Goal: Task Accomplishment & Management: Manage account settings

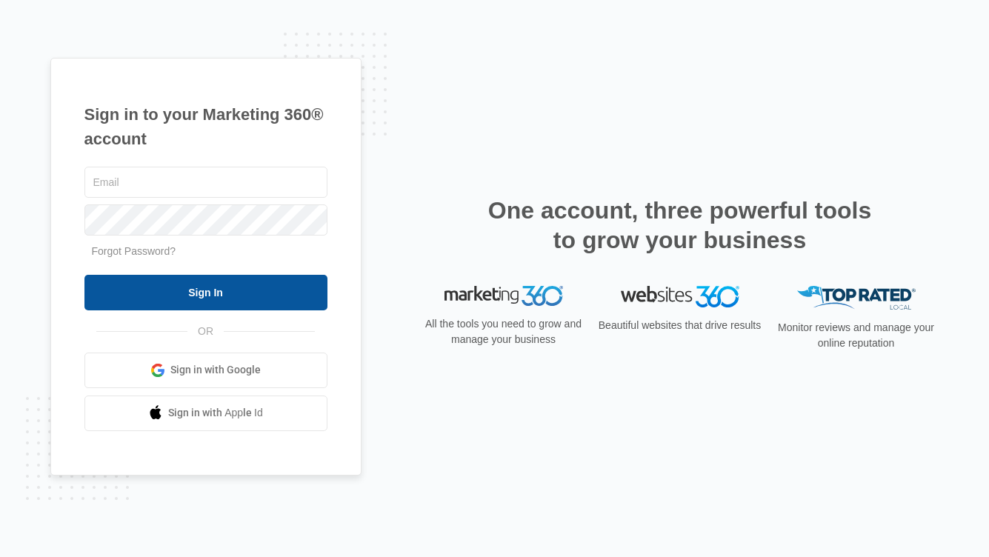
type input "[PERSON_NAME][EMAIL_ADDRESS][PERSON_NAME][DOMAIN_NAME]"
click at [169, 288] on input "Sign In" at bounding box center [205, 293] width 243 height 36
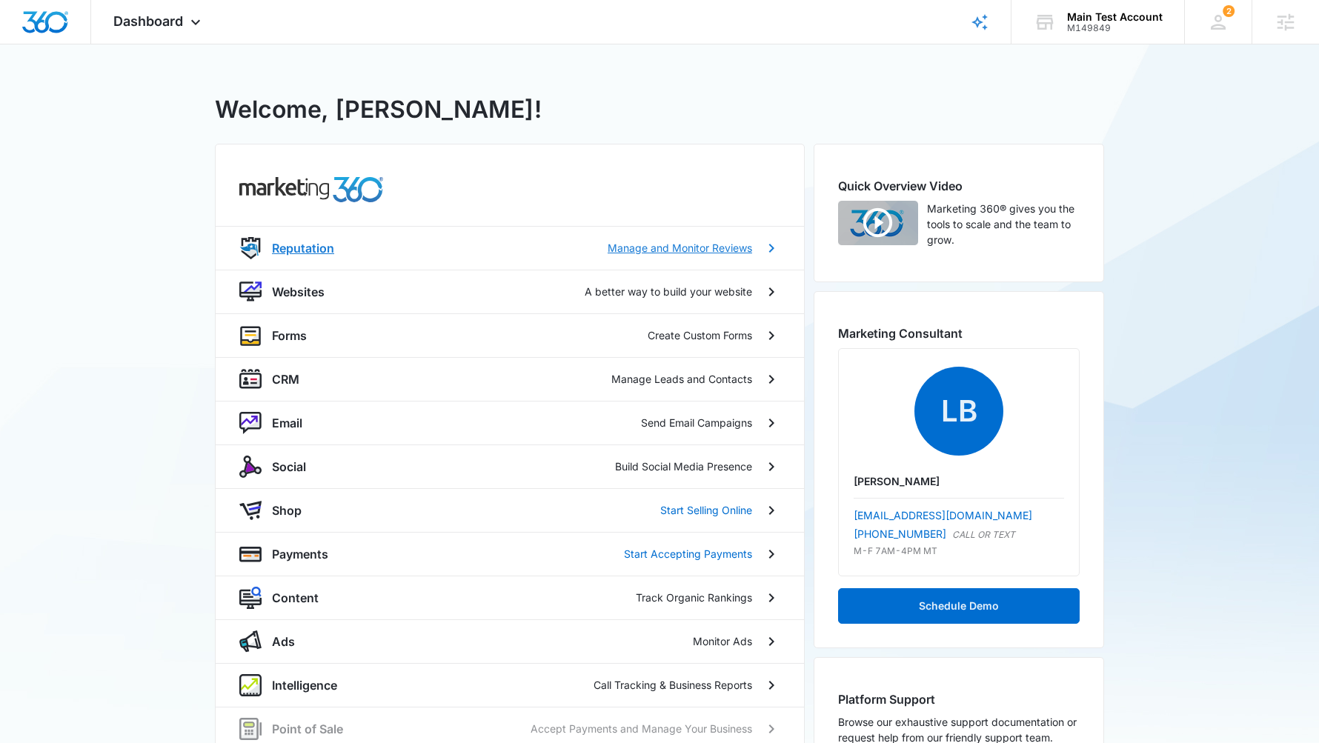
click at [298, 241] on p "Reputation" at bounding box center [303, 248] width 62 height 18
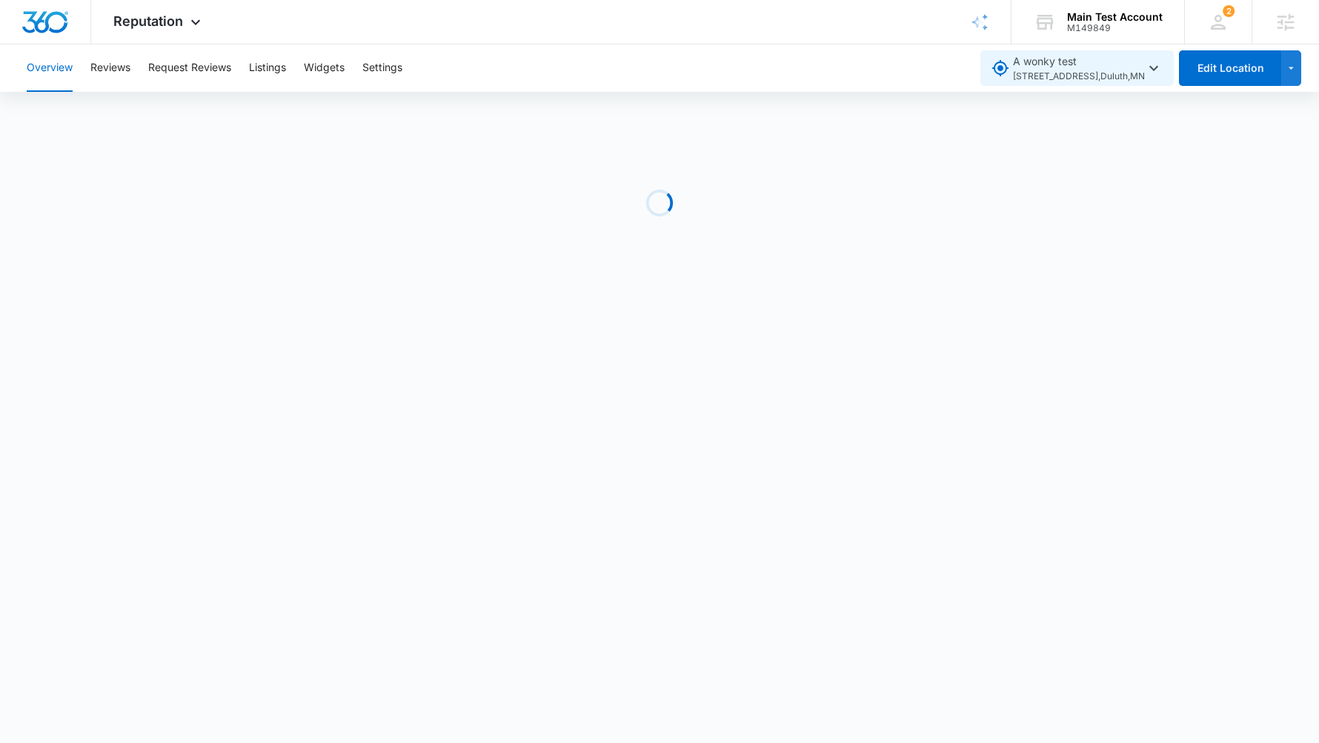
click at [1163, 68] on icon "button" at bounding box center [1154, 68] width 18 height 18
click at [948, 62] on div "Overview Reviews Request Reviews Listings Widgets Settings" at bounding box center [494, 67] width 952 height 47
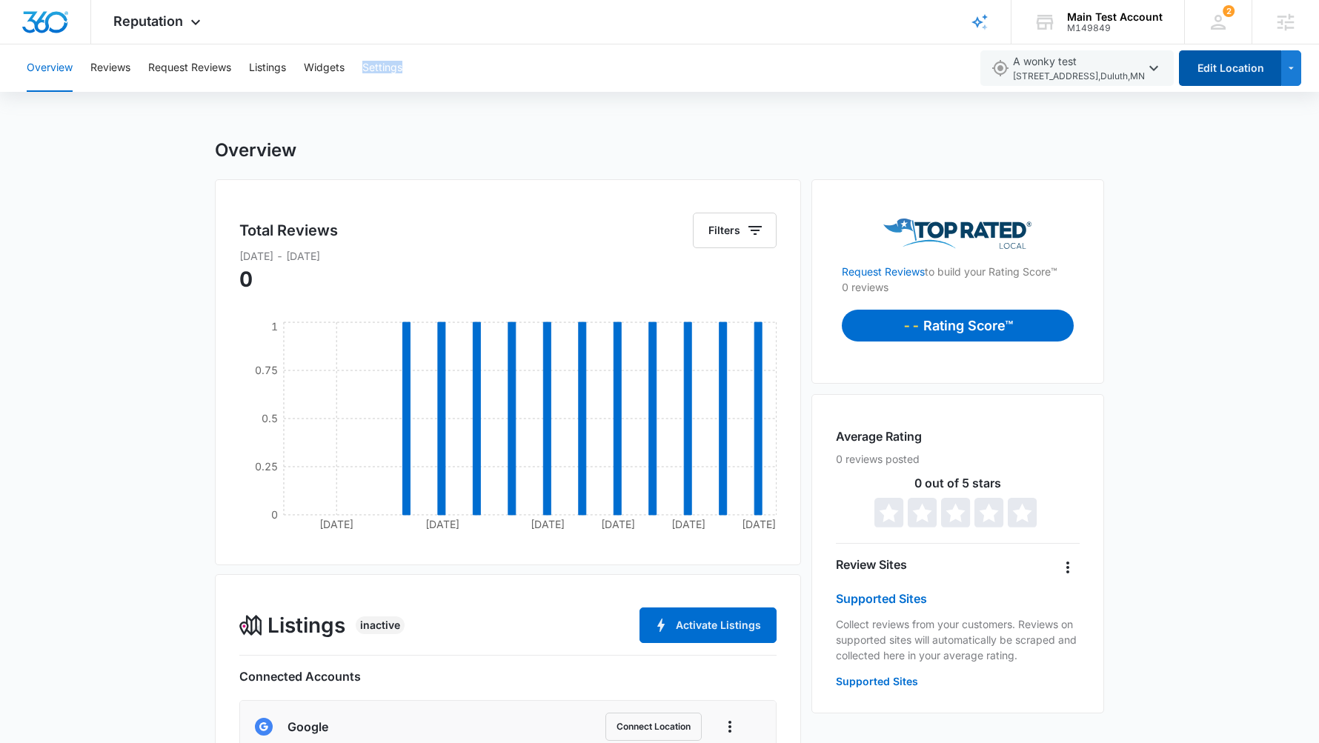
click at [1244, 76] on button "Edit Location" at bounding box center [1230, 68] width 102 height 36
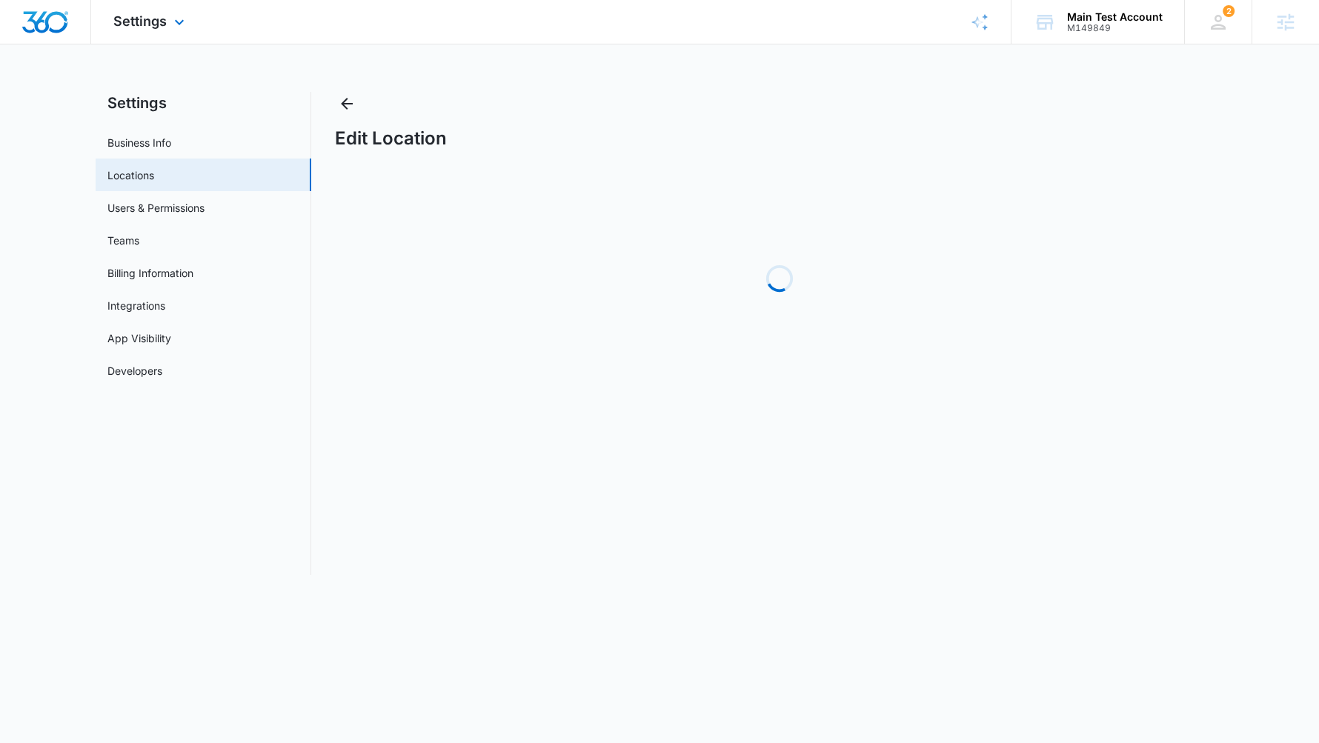
select select "[US_STATE]"
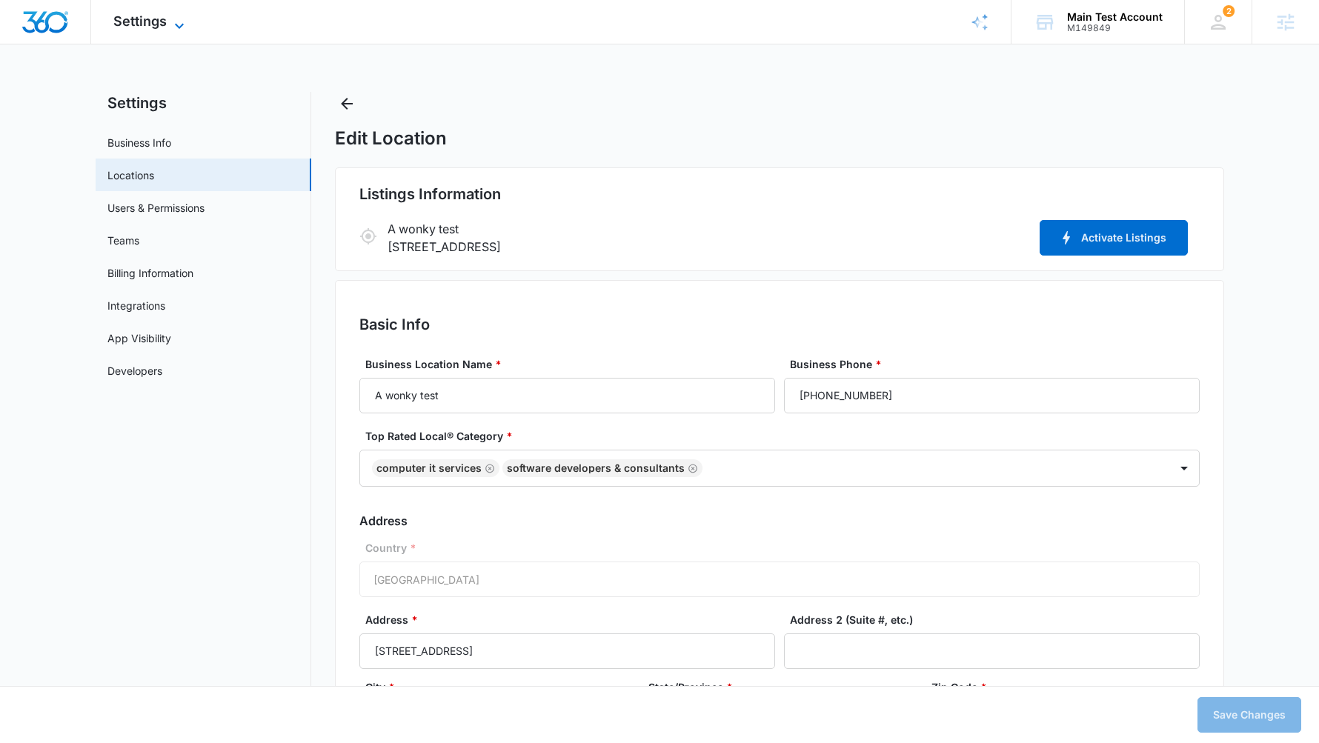
click at [176, 17] on icon at bounding box center [179, 26] width 18 height 18
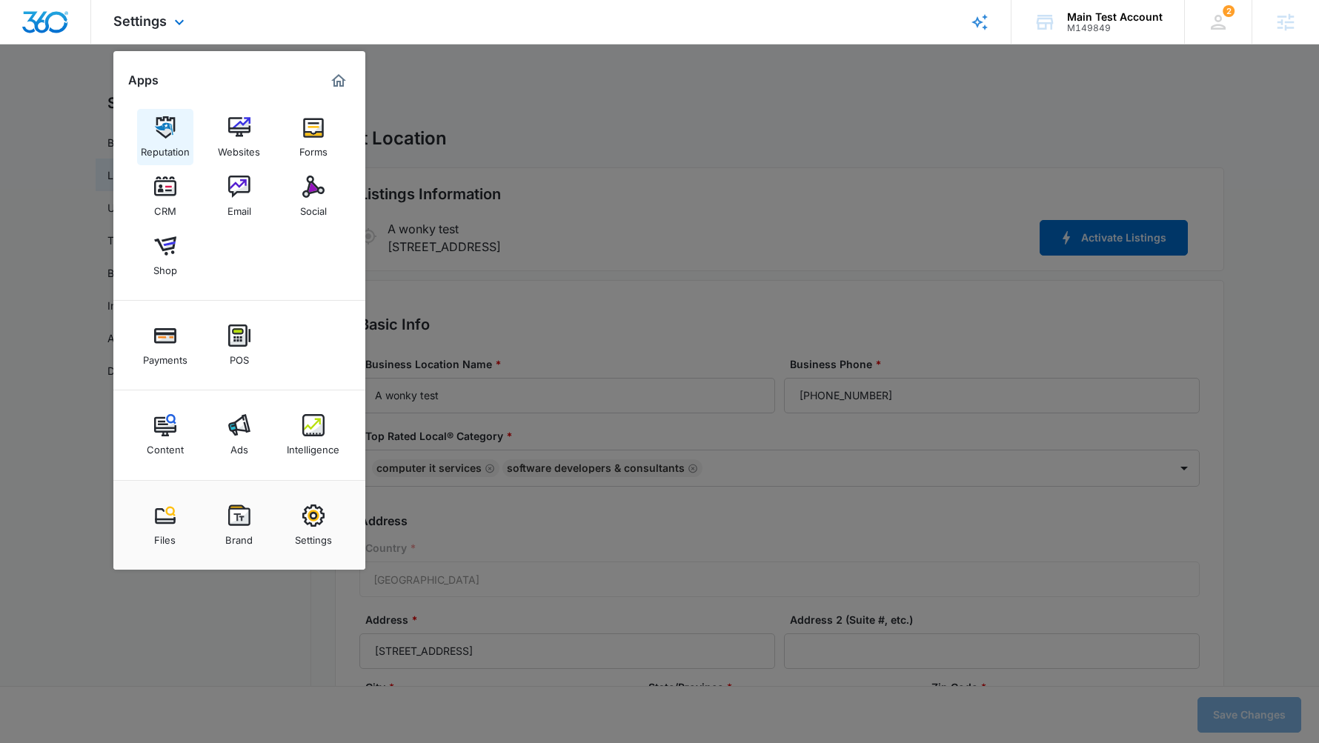
click at [159, 124] on img at bounding box center [165, 127] width 22 height 22
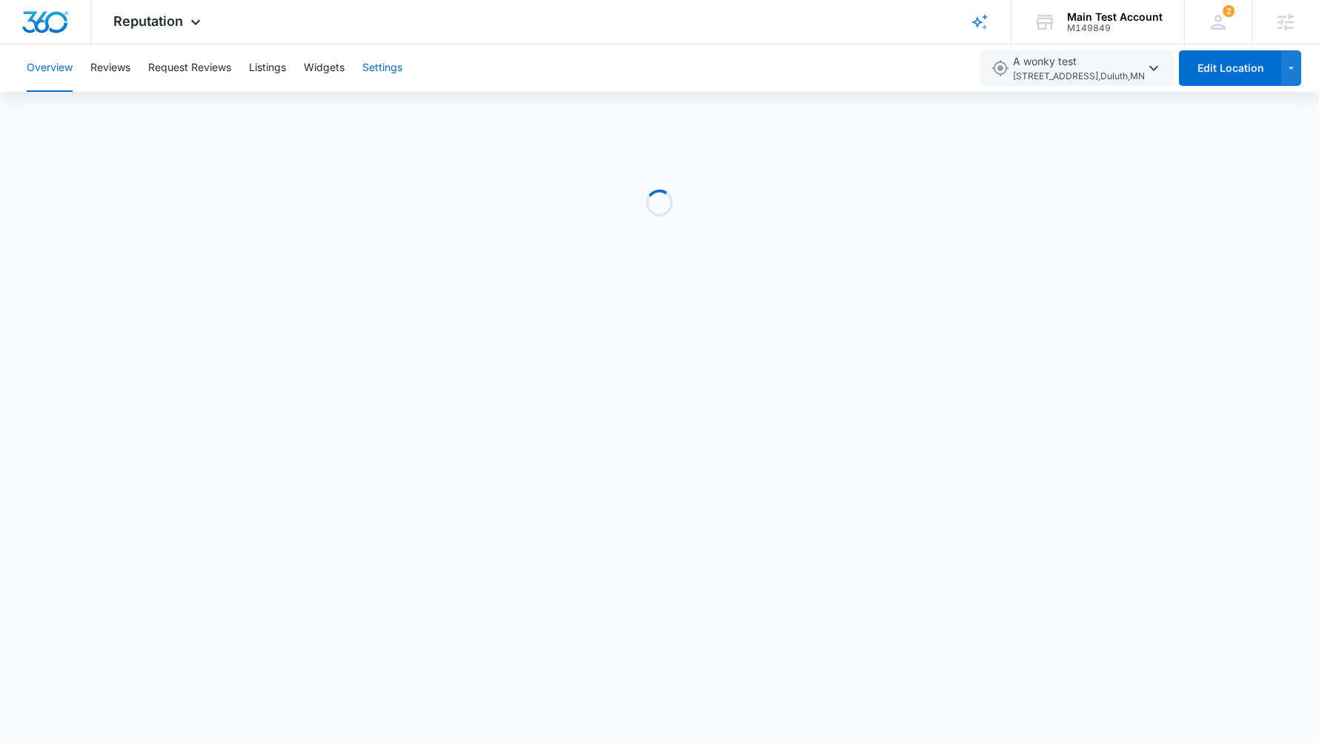
click at [380, 76] on button "Settings" at bounding box center [382, 67] width 40 height 47
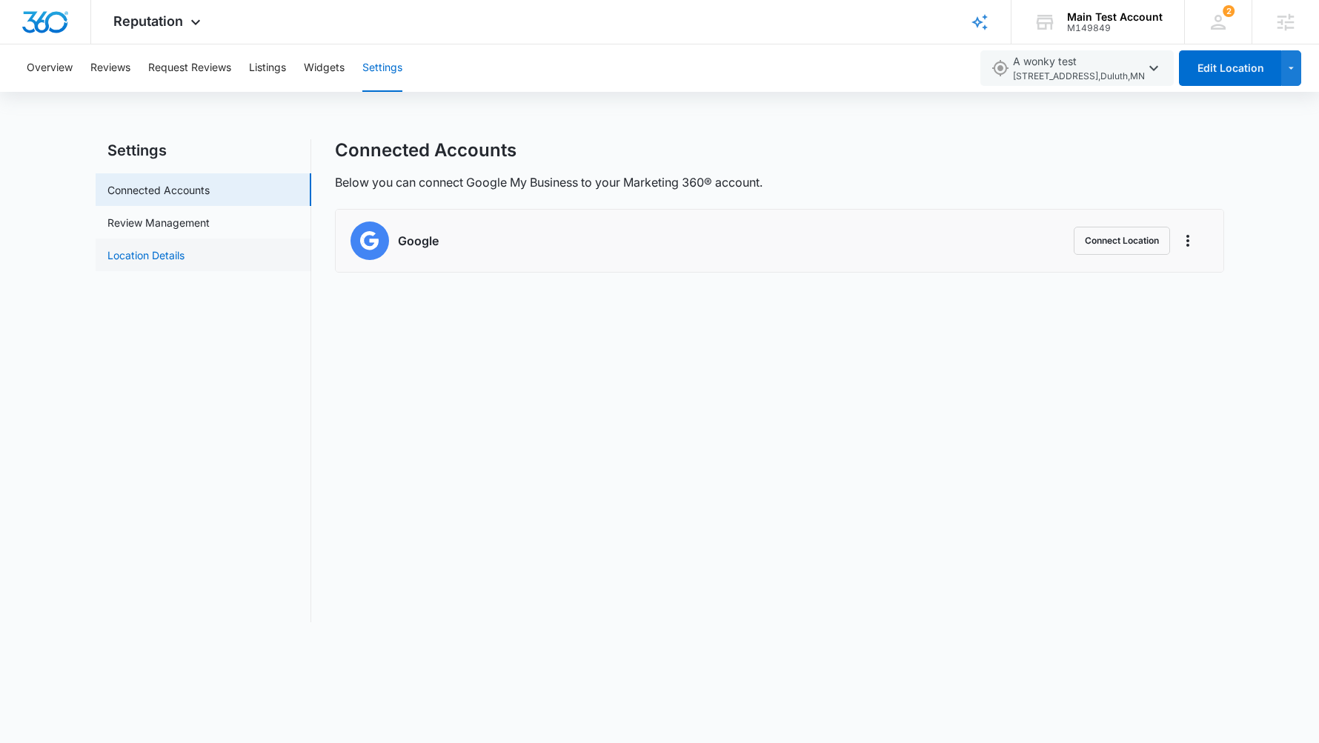
click at [185, 263] on link "Location Details" at bounding box center [145, 255] width 77 height 16
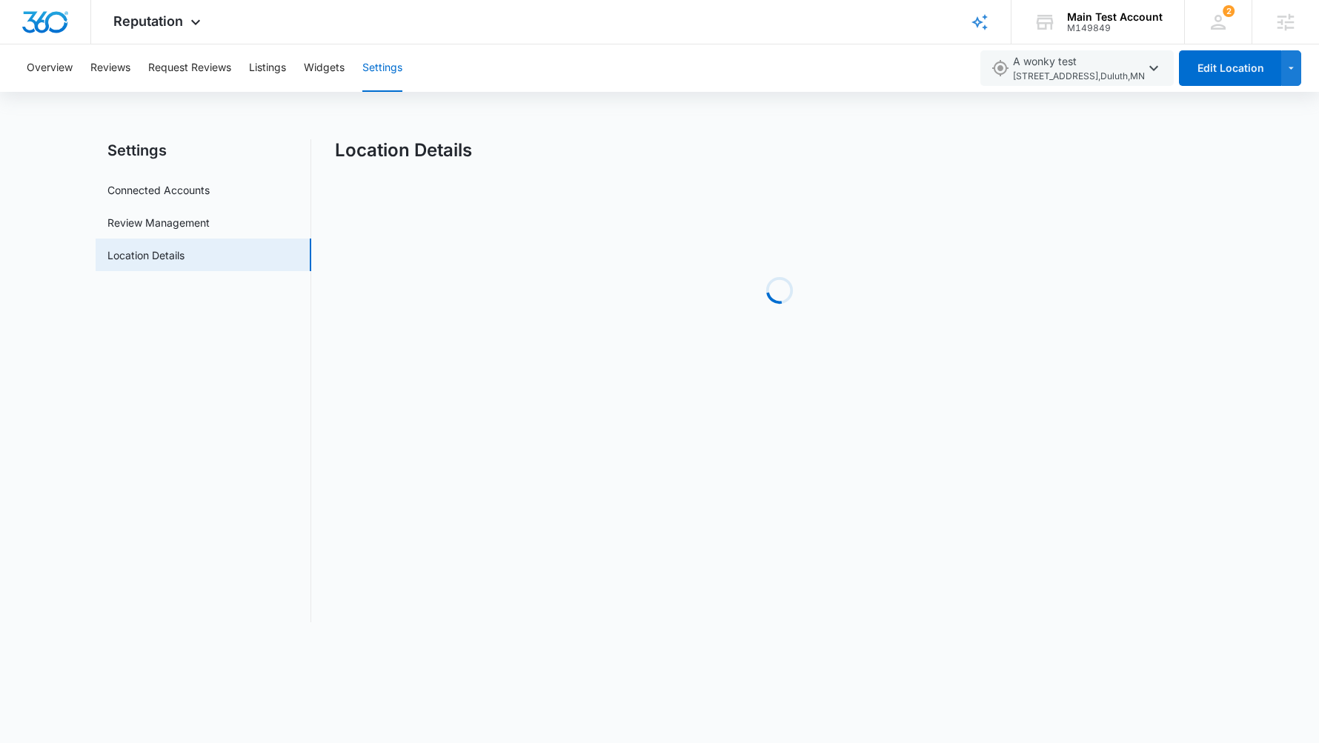
select select "[US_STATE]"
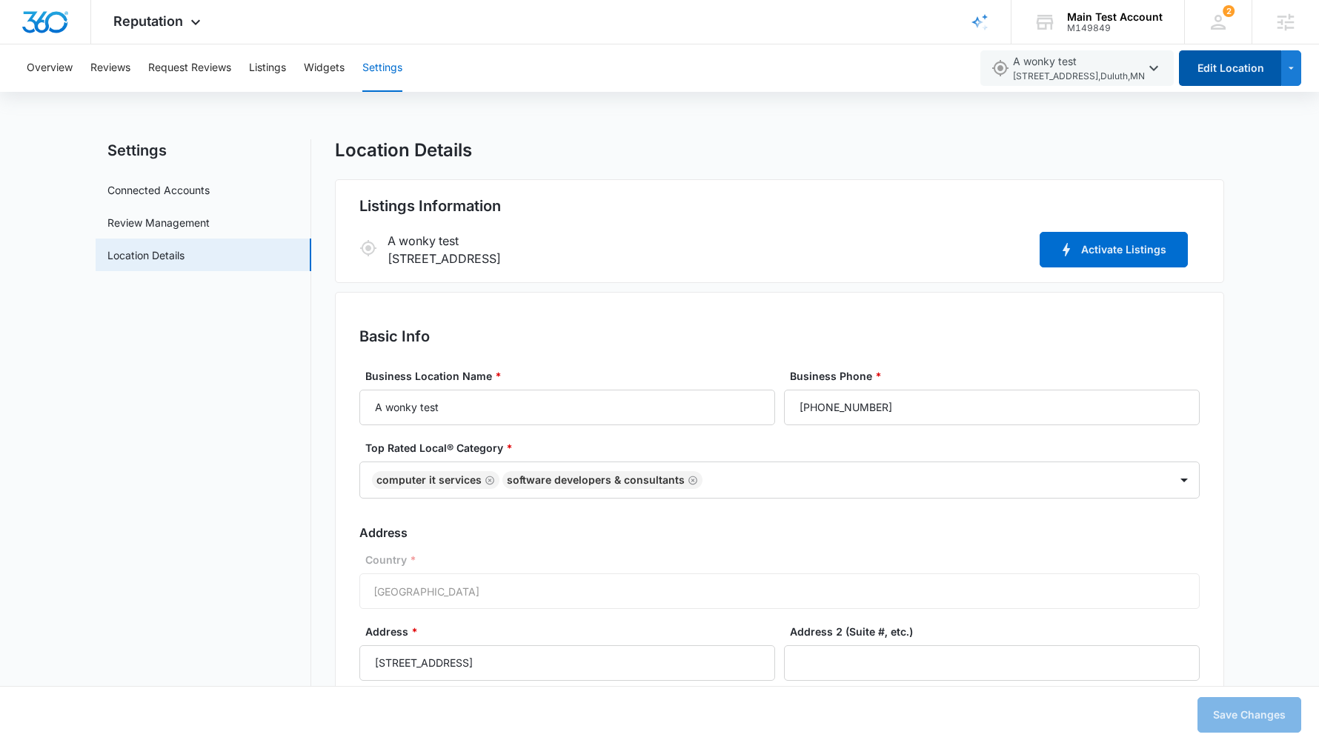
click at [1220, 79] on button "Edit Location" at bounding box center [1230, 68] width 102 height 36
select select "[US_STATE]"
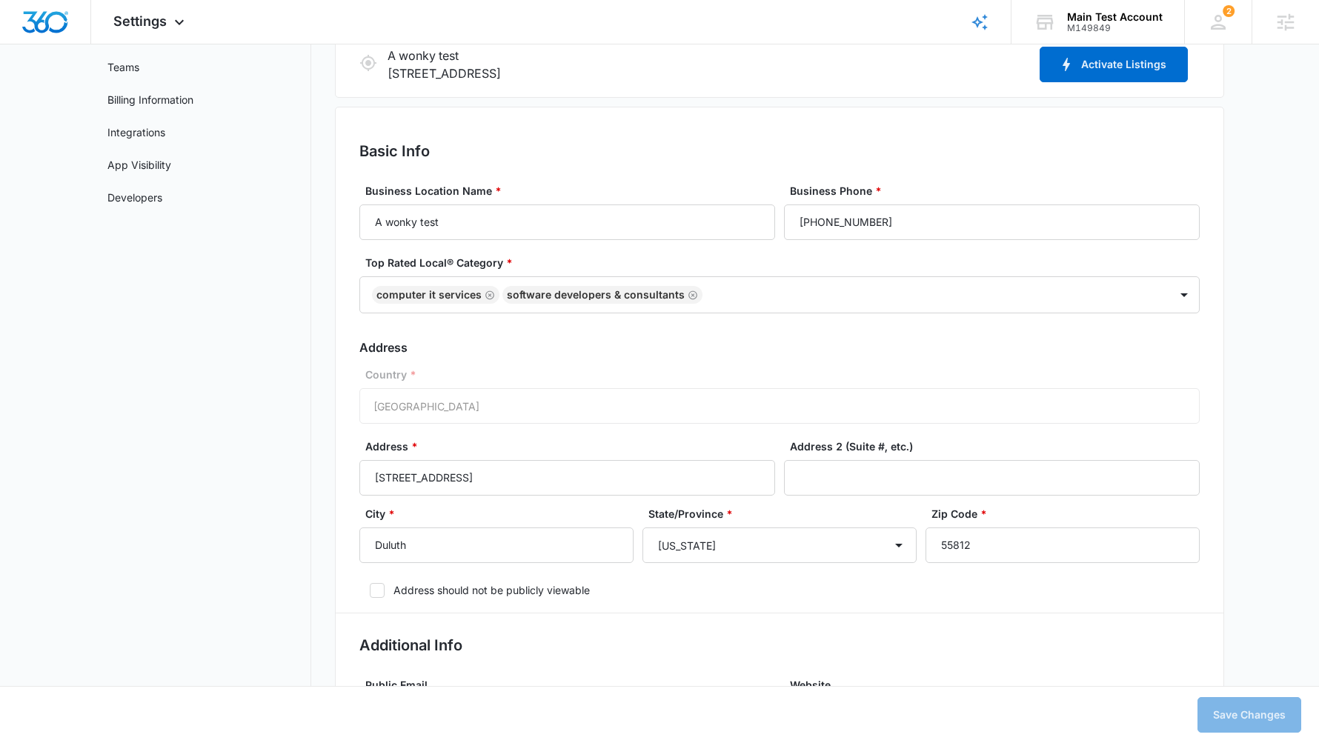
scroll to position [173, 0]
click at [745, 56] on p "A wonky test" at bounding box center [710, 56] width 645 height 18
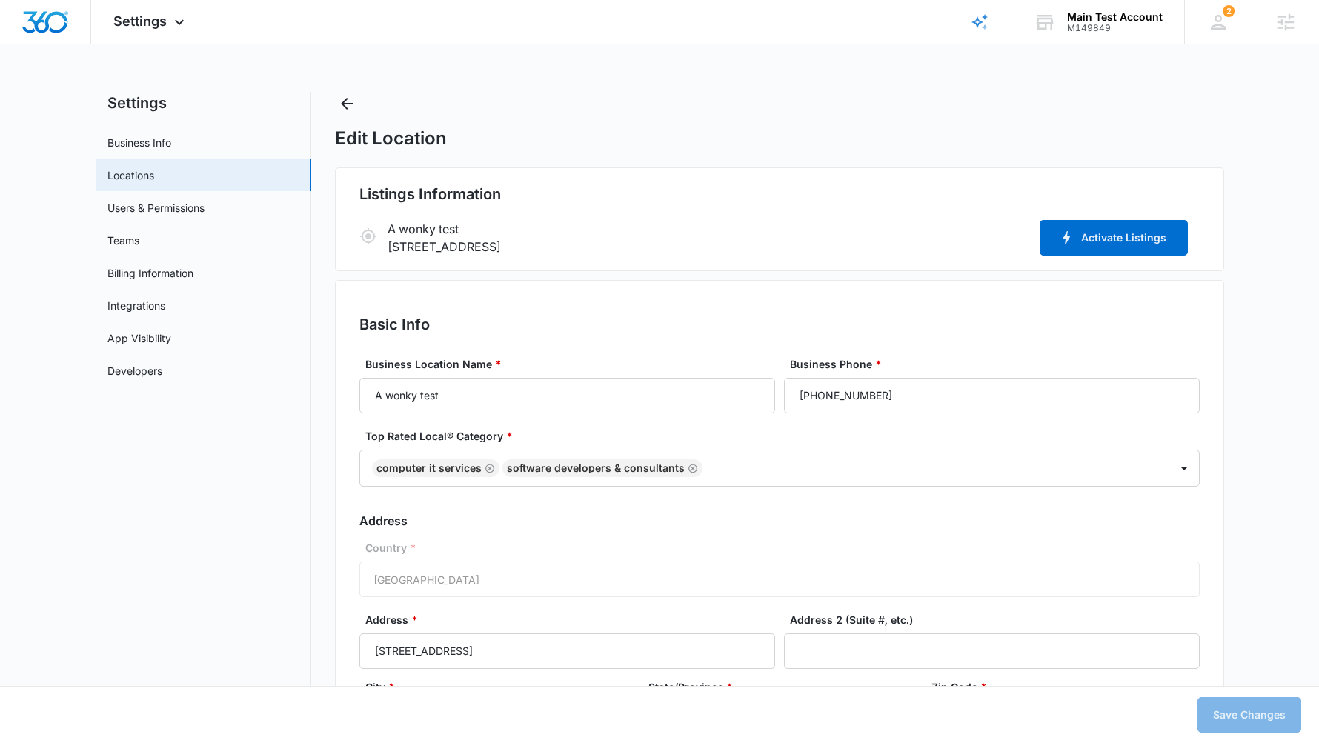
click at [676, 183] on h2 "Listings Information" at bounding box center [779, 194] width 840 height 22
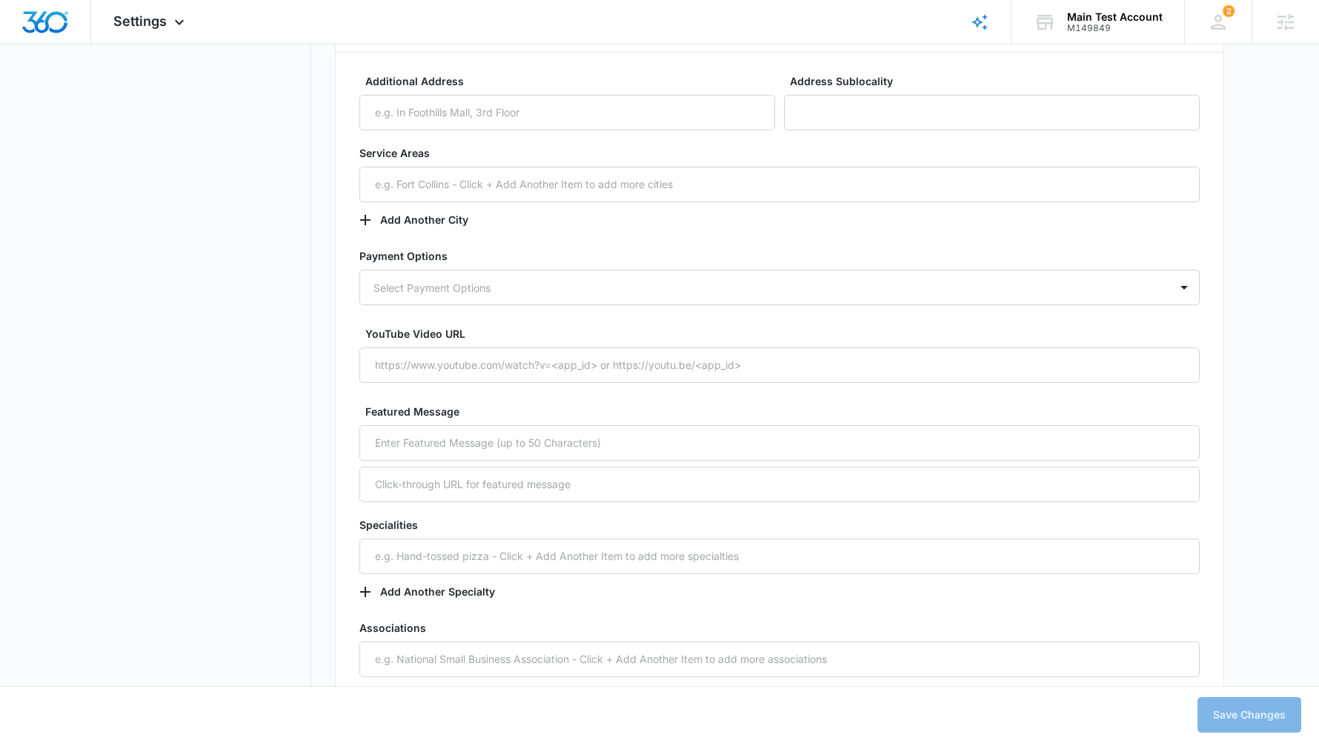
scroll to position [1689, 0]
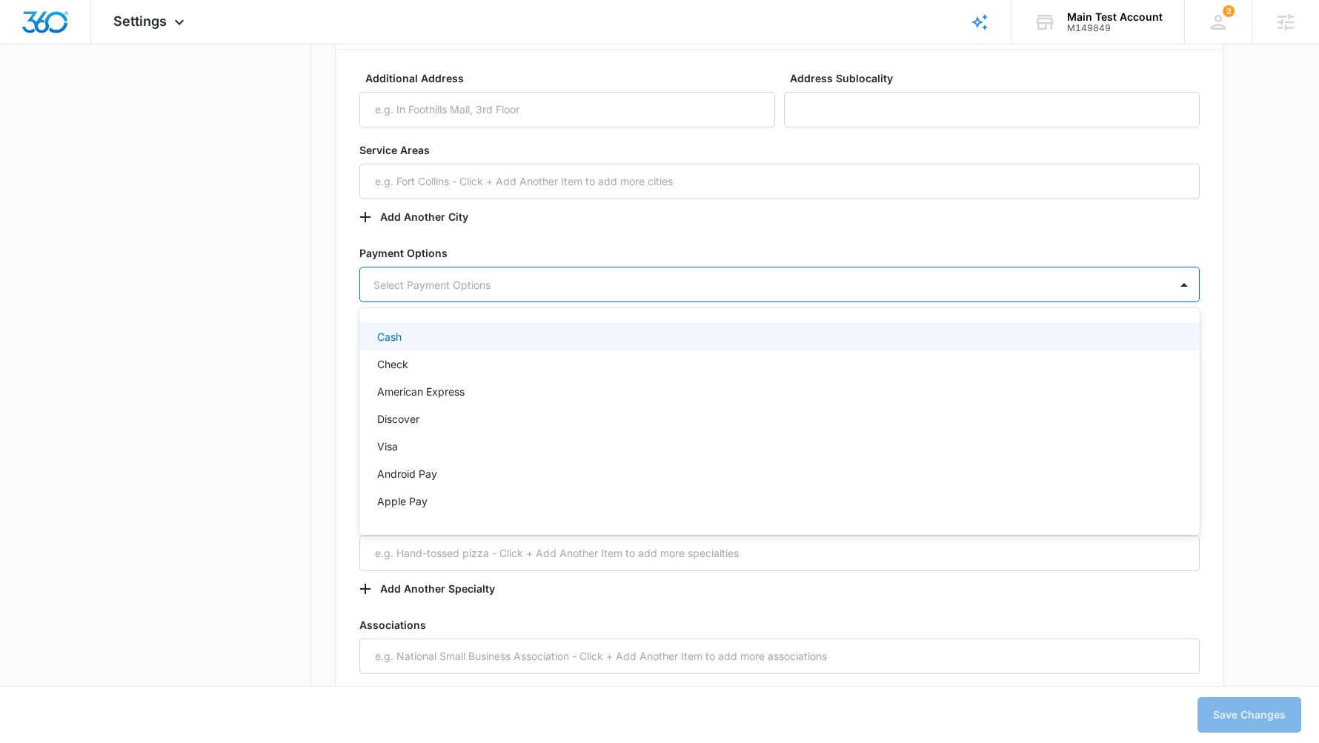
click at [453, 276] on div at bounding box center [761, 285] width 777 height 19
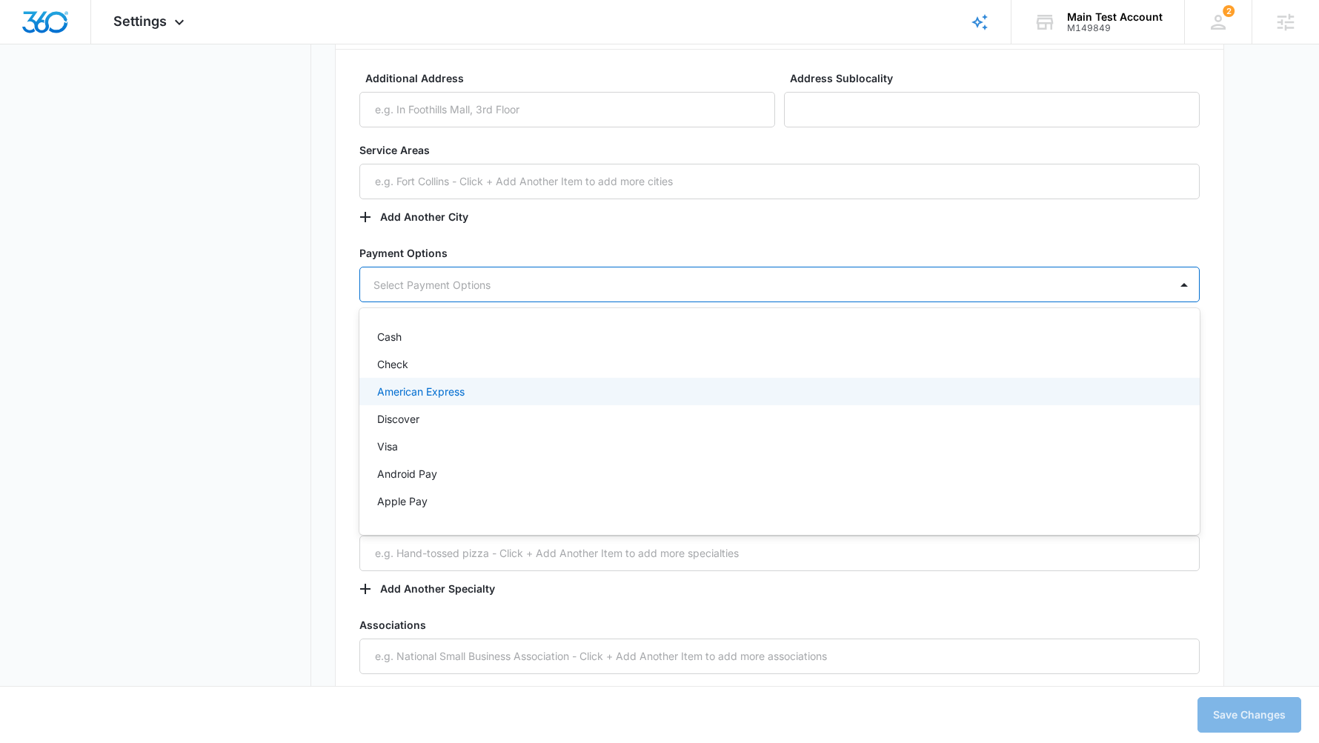
click at [408, 393] on p "American Express" at bounding box center [420, 392] width 87 height 16
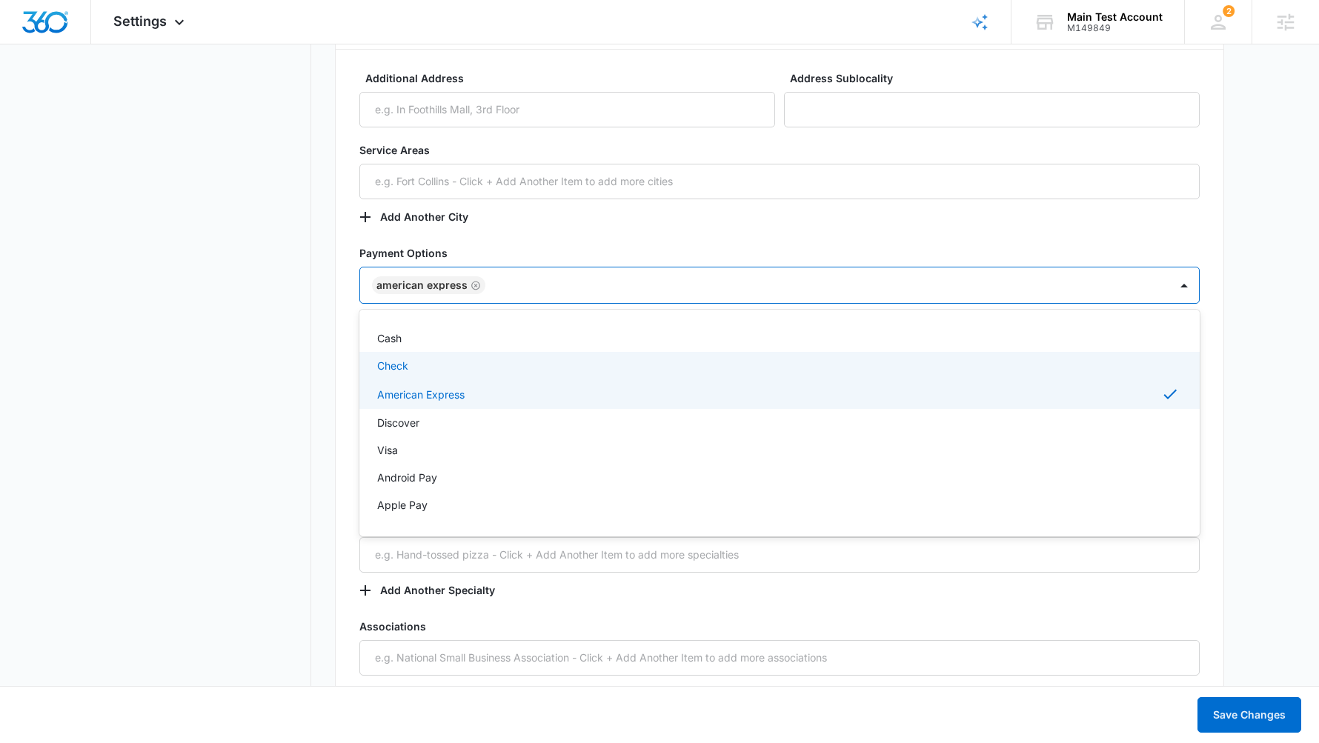
click at [300, 364] on nav "Settings Business Info Locations Users & Permissions Teams Billing Information …" at bounding box center [204, 17] width 216 height 3231
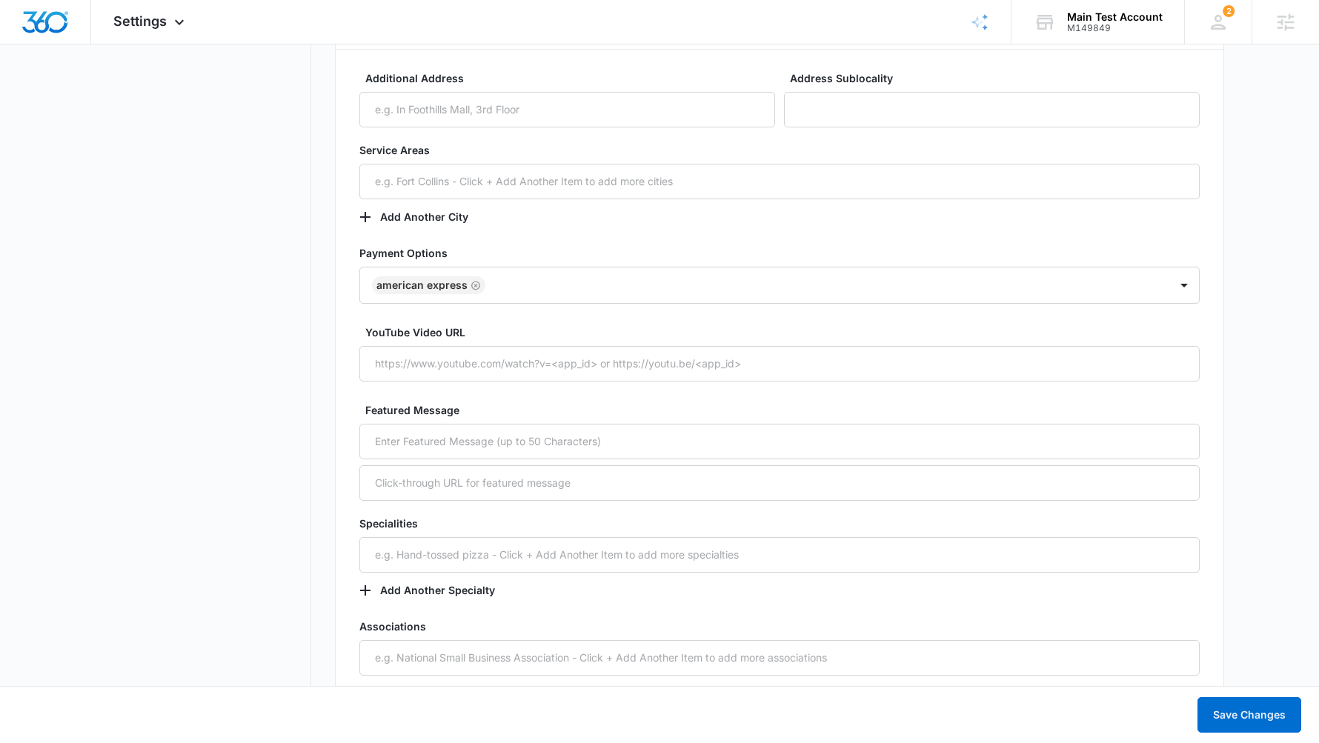
click at [256, 333] on nav "Settings Business Info Locations Users & Permissions Teams Billing Information …" at bounding box center [204, 17] width 216 height 3231
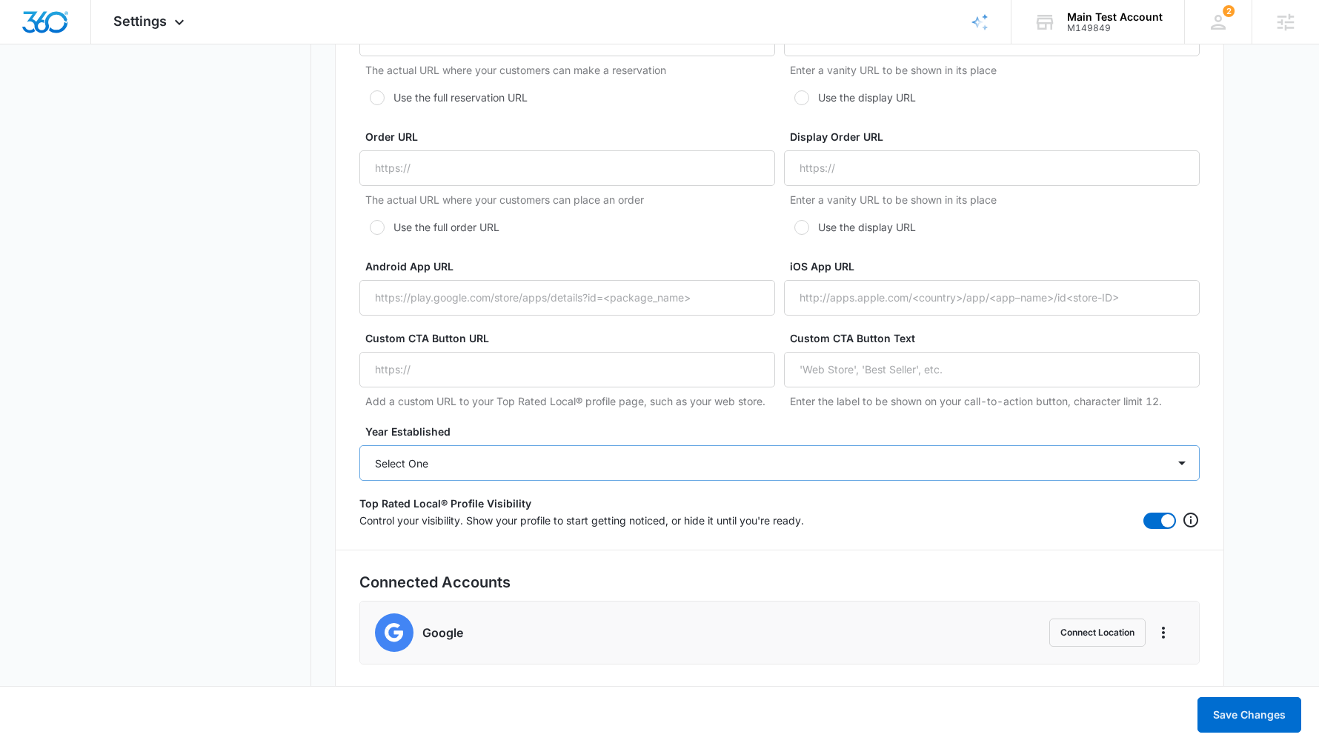
scroll to position [2593, 0]
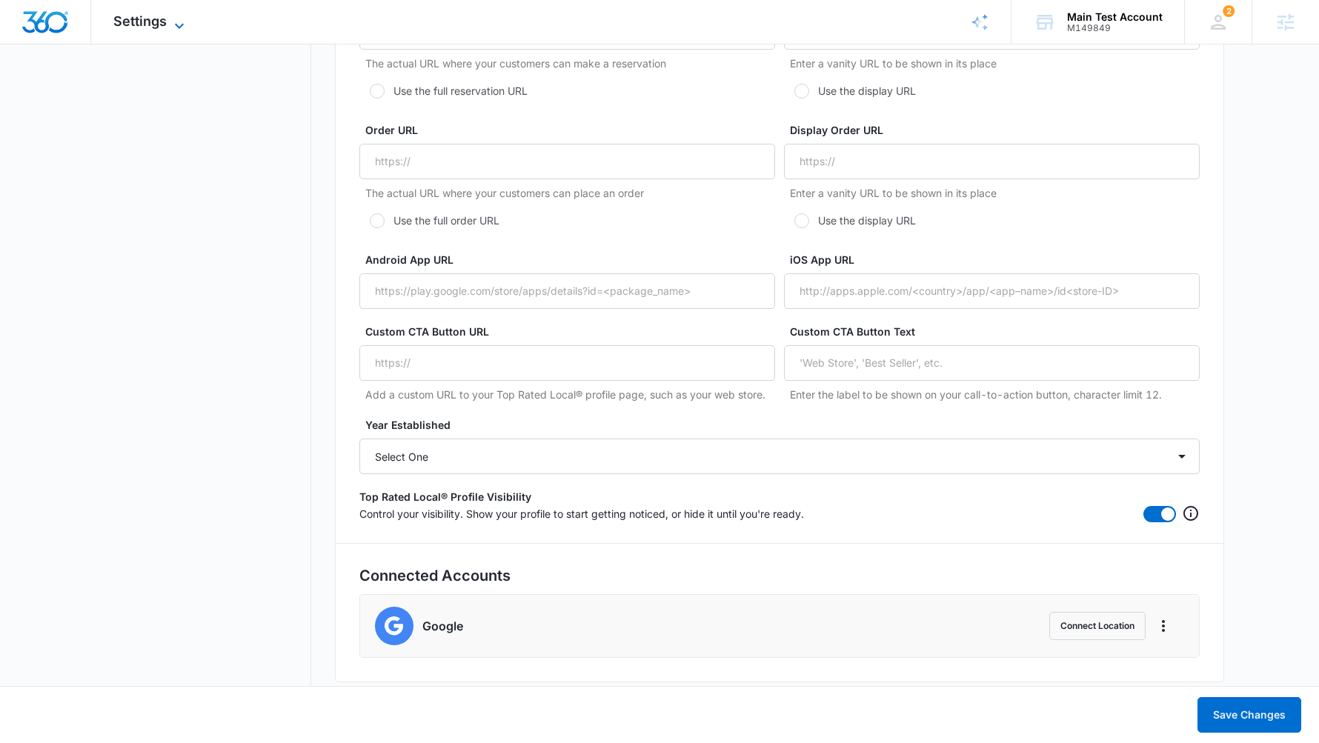
click at [154, 14] on span "Settings" at bounding box center [139, 21] width 53 height 16
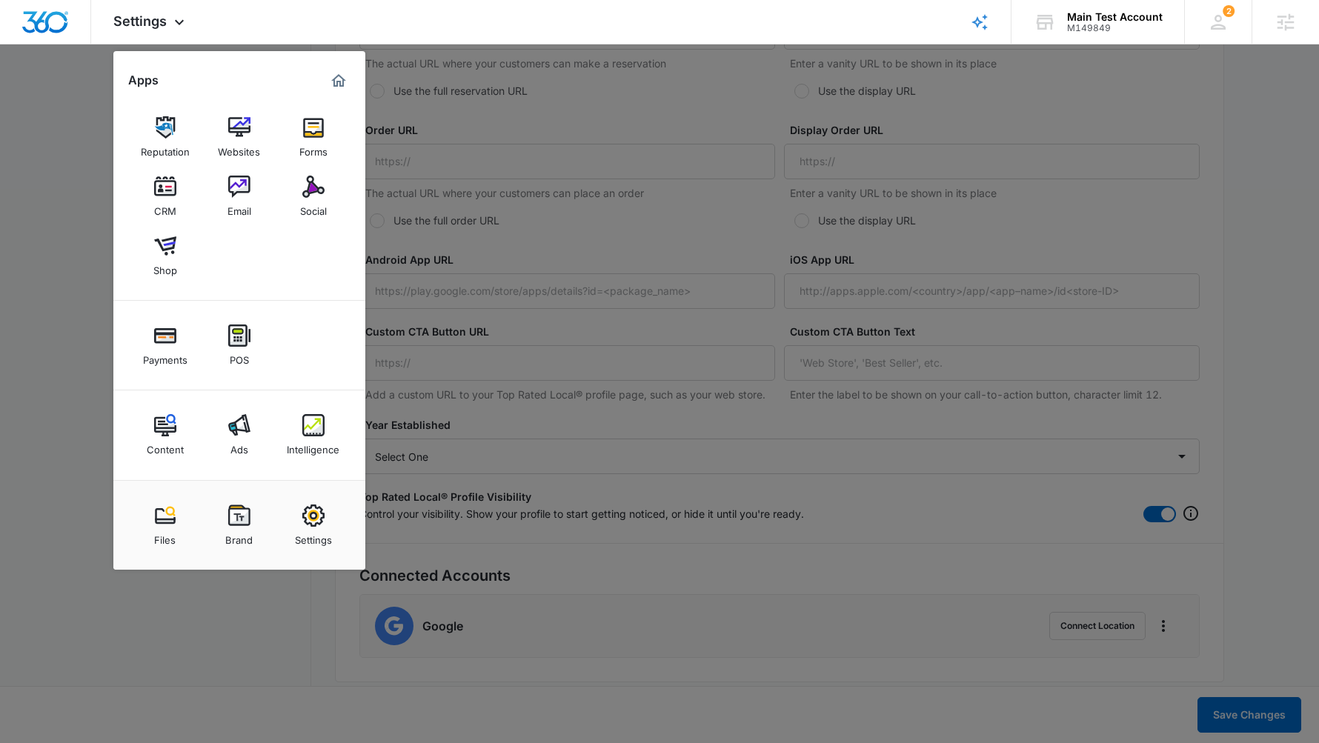
click at [173, 139] on img at bounding box center [165, 127] width 22 height 22
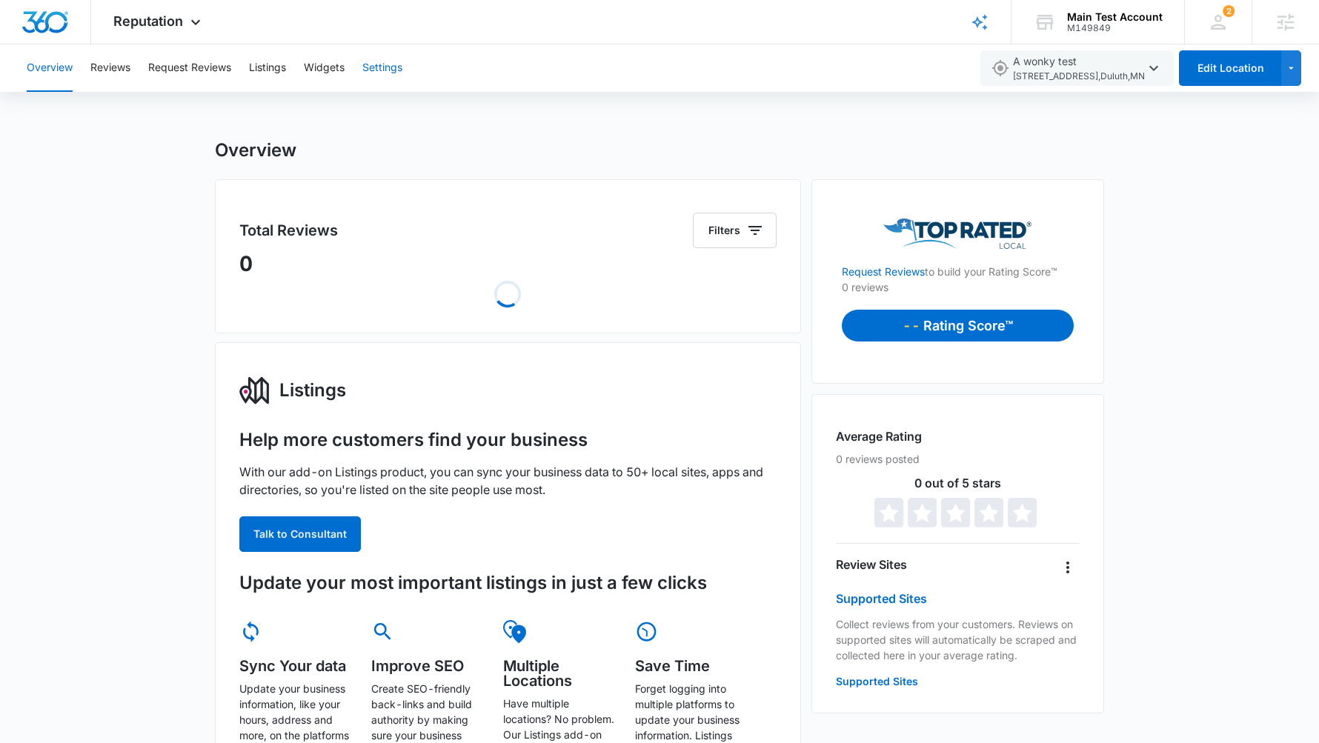
click at [387, 64] on button "Settings" at bounding box center [382, 67] width 40 height 47
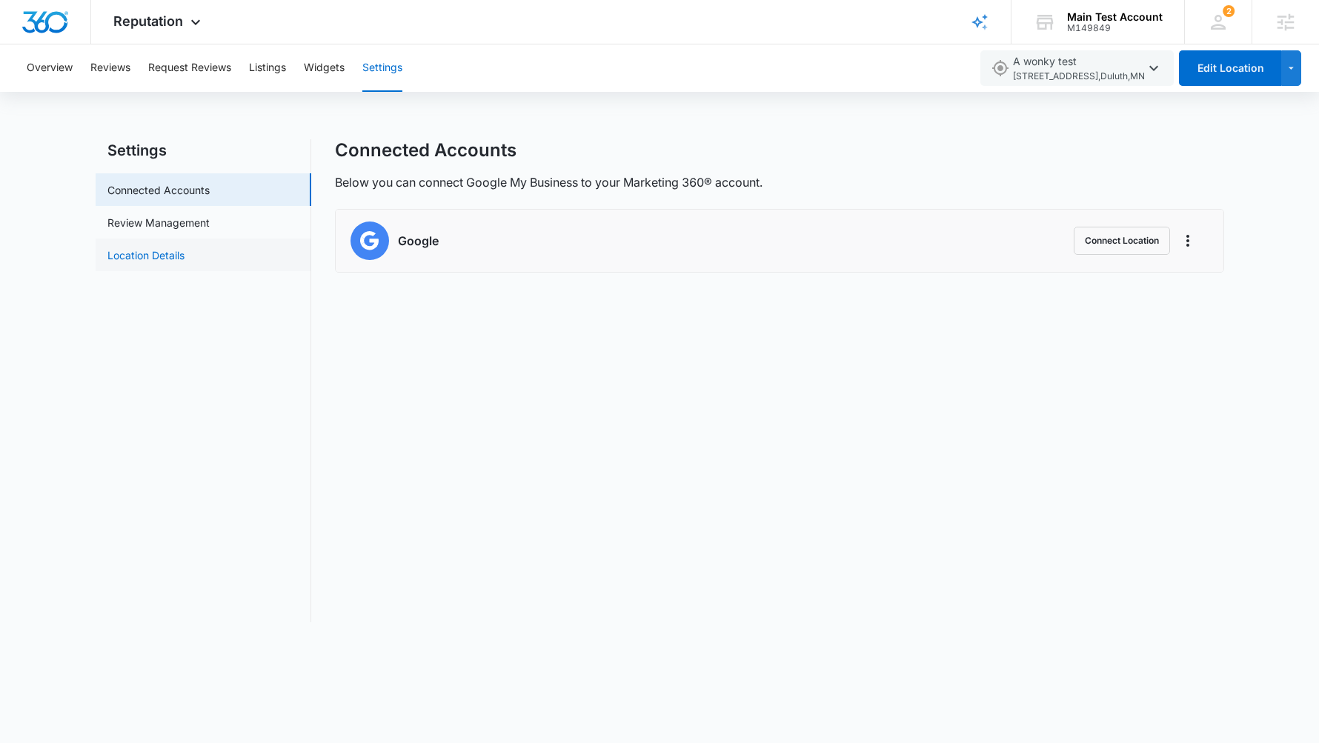
click at [185, 247] on link "Location Details" at bounding box center [145, 255] width 77 height 16
select select "[US_STATE]"
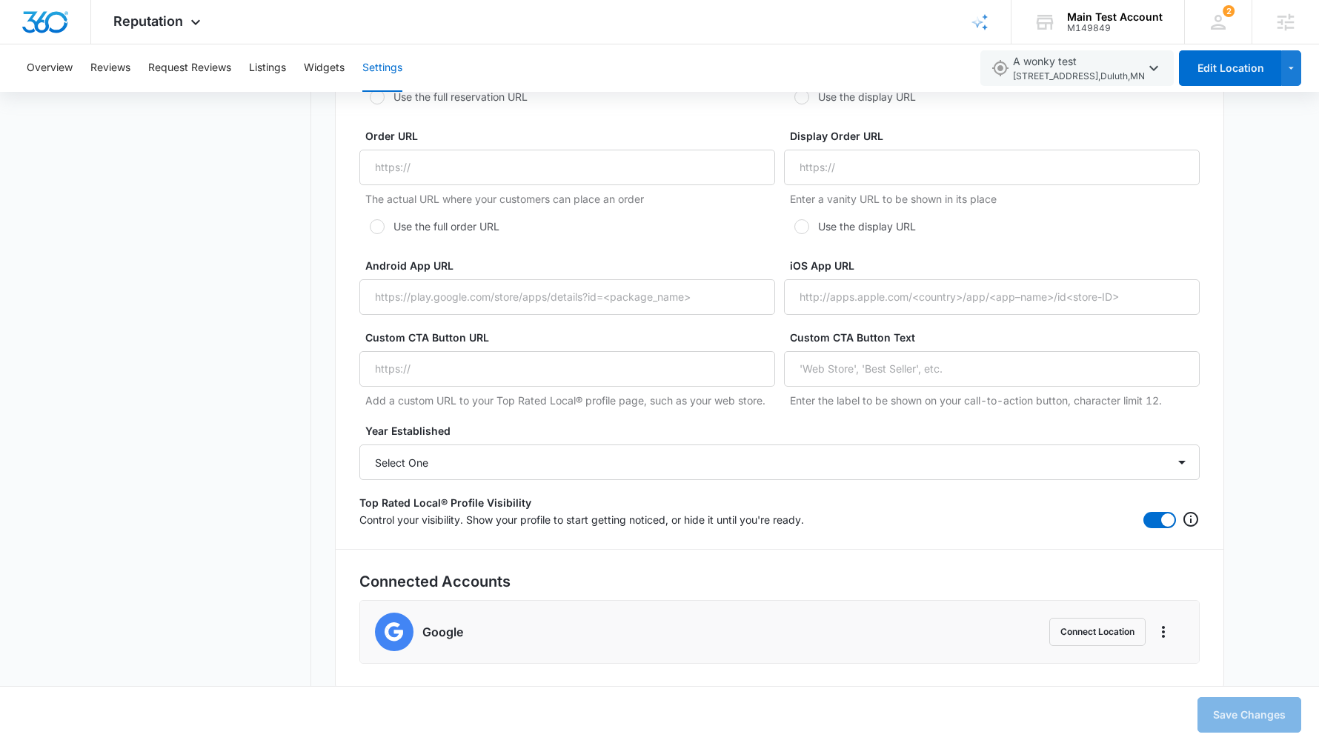
scroll to position [2605, 0]
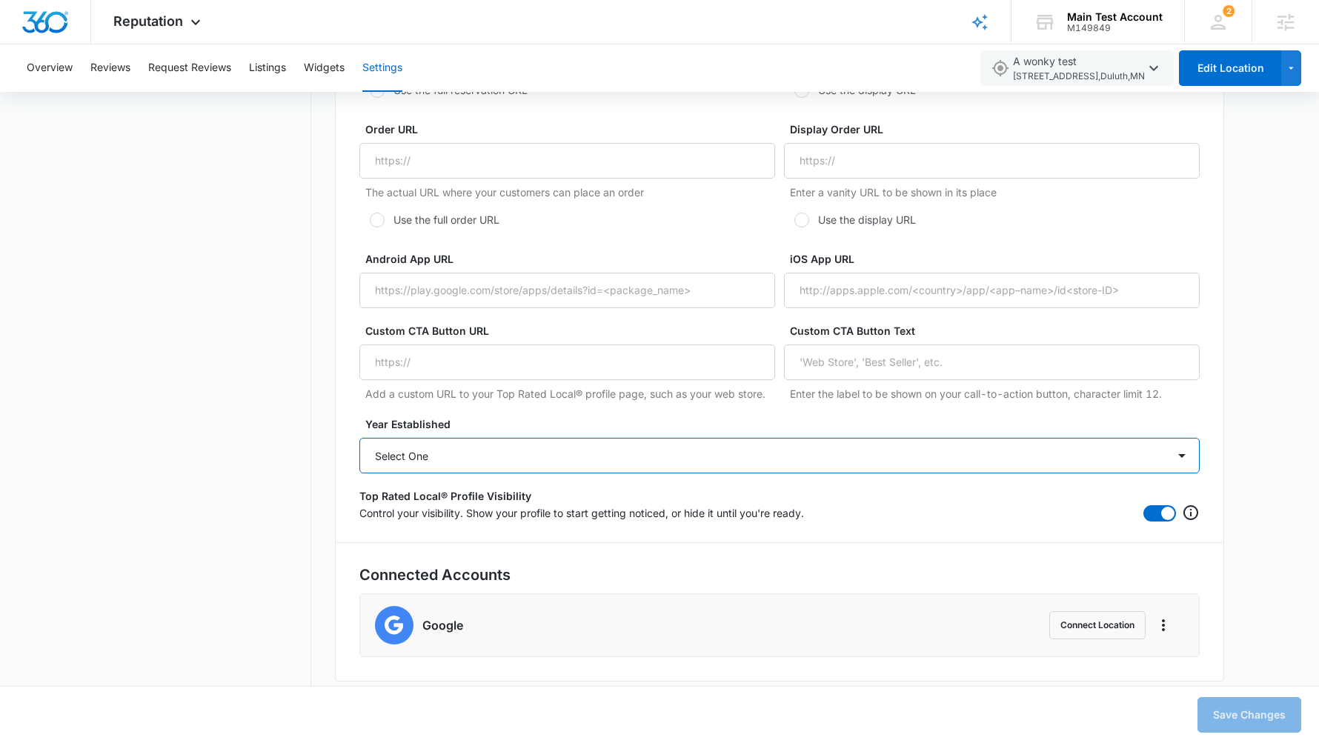
click at [427, 462] on select "Select One 2025 2024 2023 2022 2021 2020 2019 2018 2017 2016 2015 2014 2013 201…" at bounding box center [779, 456] width 840 height 36
click at [414, 442] on select "Select One 2025 2024 2023 2022 2021 2020 2019 2018 2017 2016 2015 2014 2013 201…" at bounding box center [779, 456] width 840 height 36
